Goal: Task Accomplishment & Management: Manage account settings

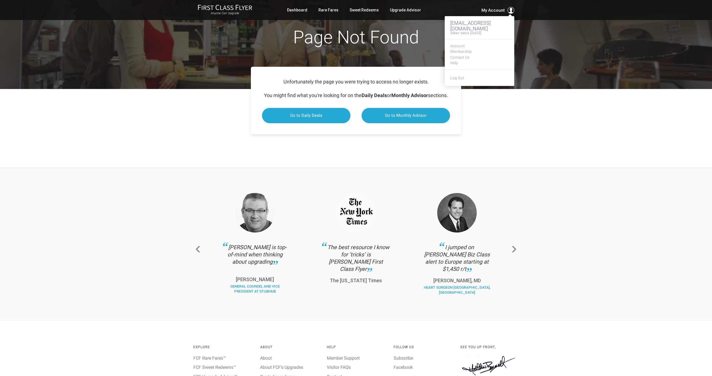
click at [497, 10] on span "My Account" at bounding box center [492, 10] width 23 height 7
click at [462, 52] on link "Membership" at bounding box center [479, 52] width 58 height 4
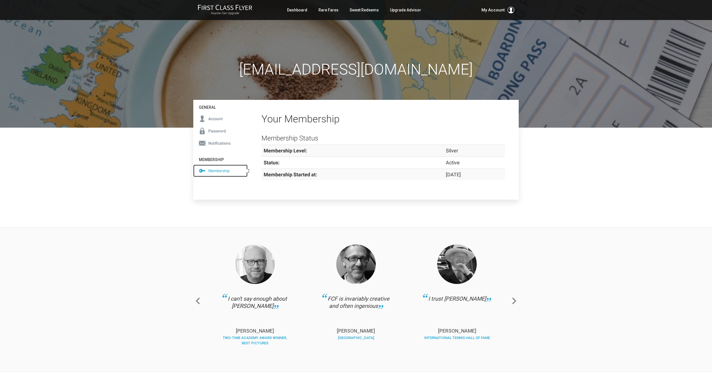
click at [221, 170] on span "Membership" at bounding box center [218, 171] width 21 height 6
click at [216, 118] on span "Account" at bounding box center [215, 119] width 14 height 6
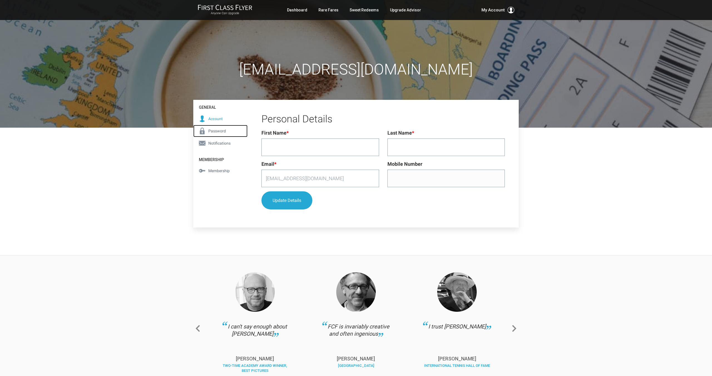
click at [219, 130] on span "Password" at bounding box center [217, 131] width 18 height 6
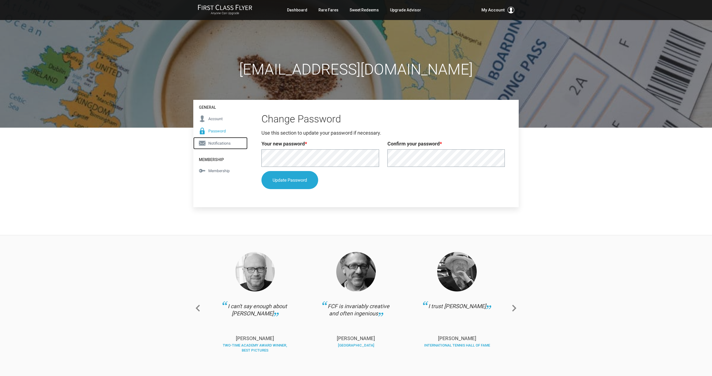
click at [222, 141] on span "Notifications" at bounding box center [219, 143] width 22 height 6
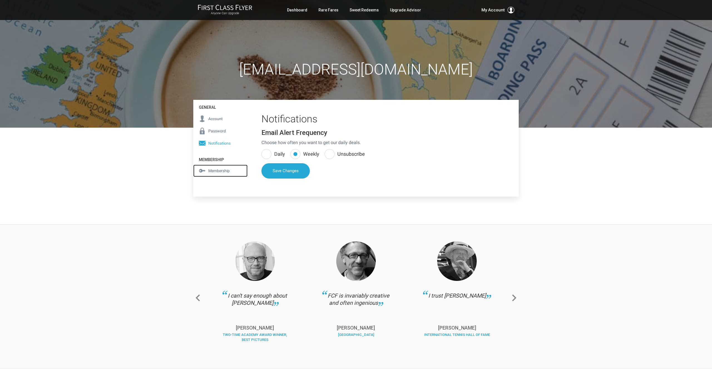
click at [215, 172] on span "Membership" at bounding box center [218, 171] width 21 height 6
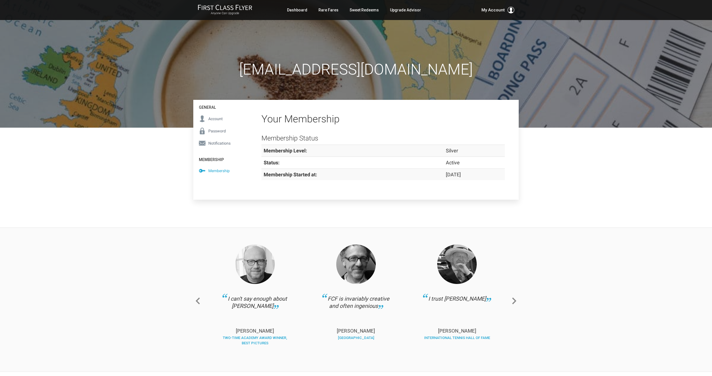
click at [216, 160] on h4 "Membership" at bounding box center [220, 158] width 54 height 13
click at [216, 147] on link "Notifications" at bounding box center [220, 143] width 54 height 12
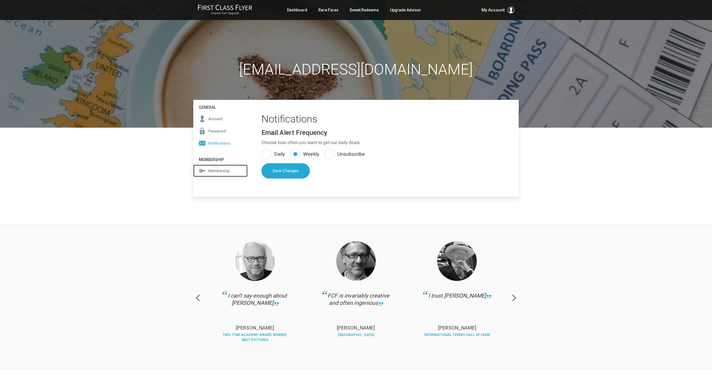
click at [204, 171] on icon at bounding box center [202, 171] width 6 height 4
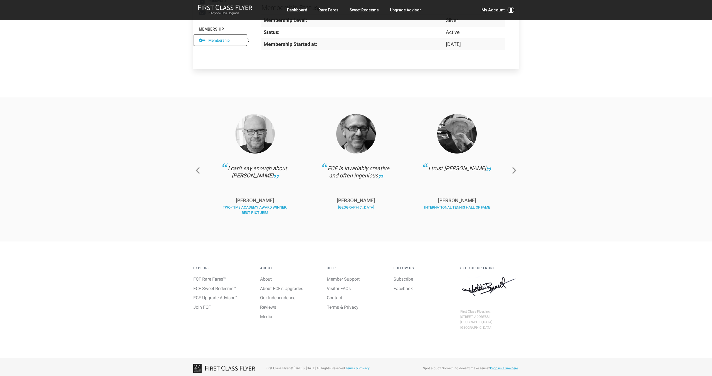
scroll to position [133, 0]
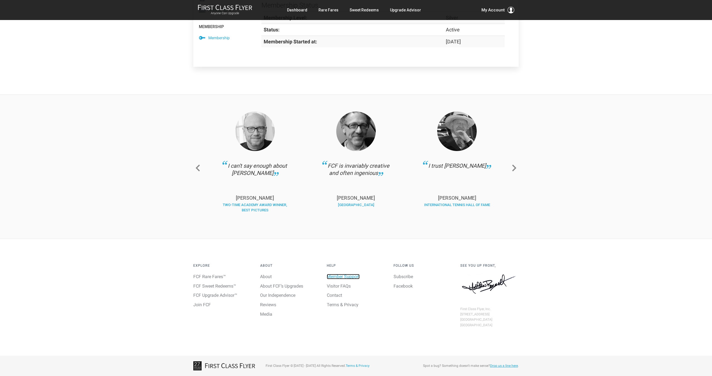
click at [350, 279] on link "Member Support" at bounding box center [343, 276] width 33 height 5
